Goal: Transaction & Acquisition: Purchase product/service

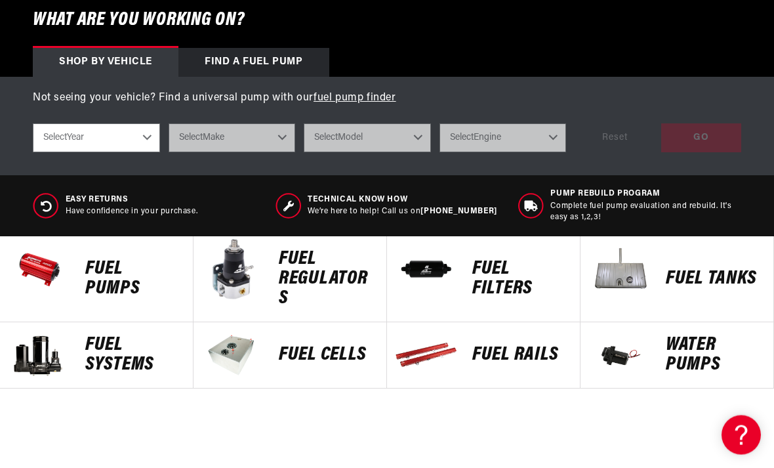
scroll to position [440, 0]
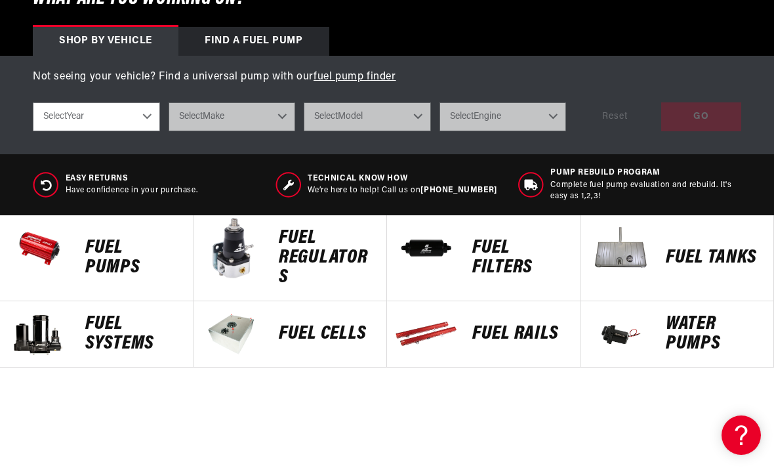
click at [279, 266] on p "FUEL REGULATORS" at bounding box center [326, 257] width 94 height 59
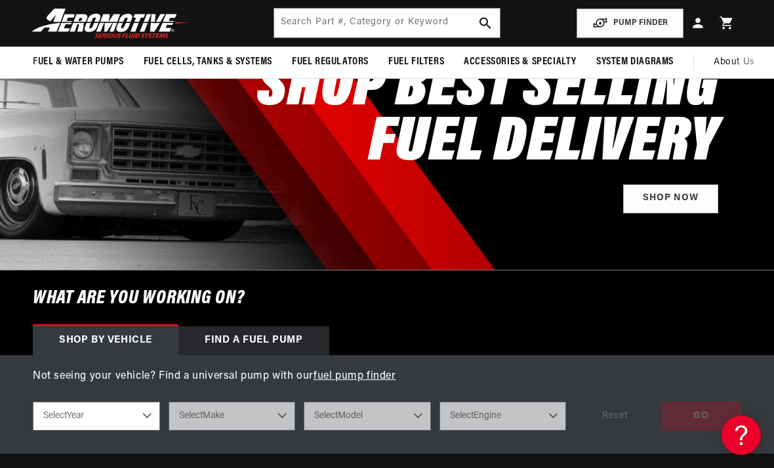
scroll to position [136, 0]
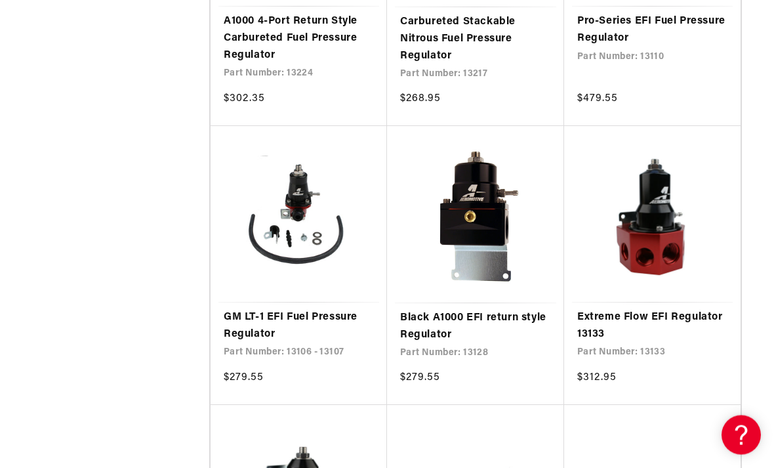
scroll to position [2564, 0]
click at [249, 316] on link "GM LT-1 EFI Fuel Pressure Regulator" at bounding box center [299, 325] width 150 height 33
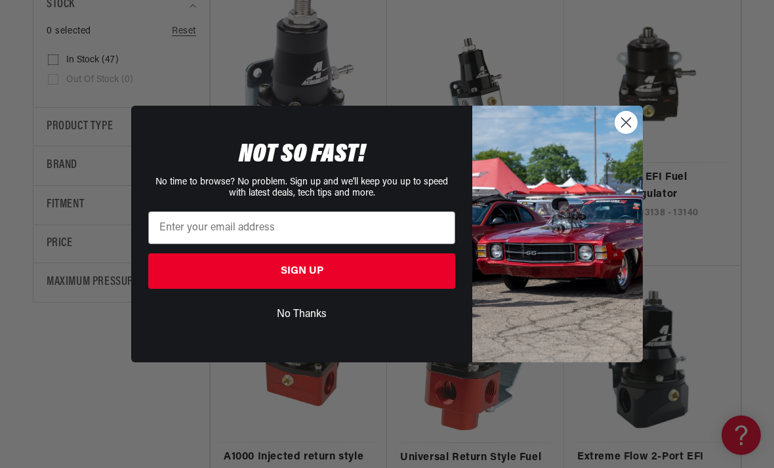
scroll to position [377, 0]
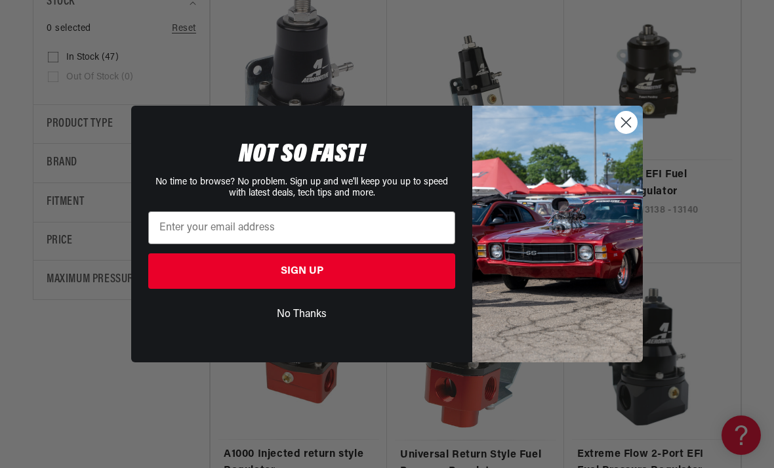
click at [294, 327] on button "No Thanks" at bounding box center [301, 314] width 307 height 25
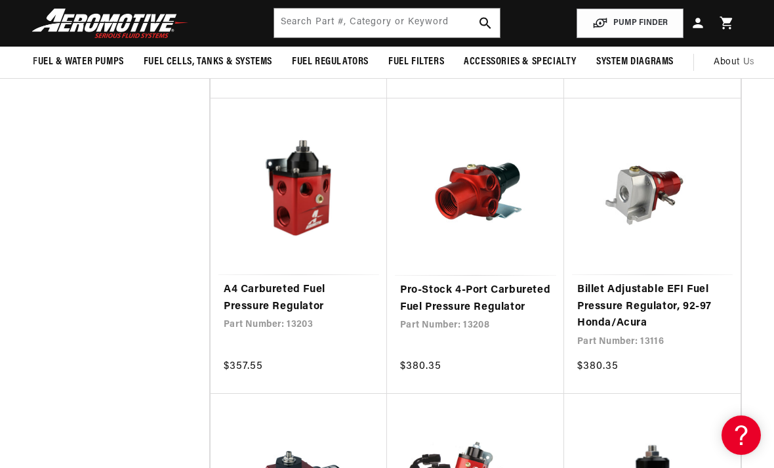
scroll to position [2852, 0]
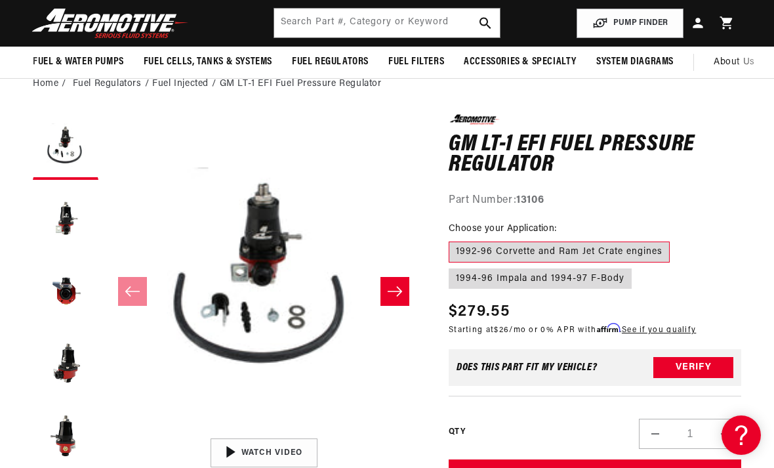
scroll to position [60, 0]
